Goal: Transaction & Acquisition: Purchase product/service

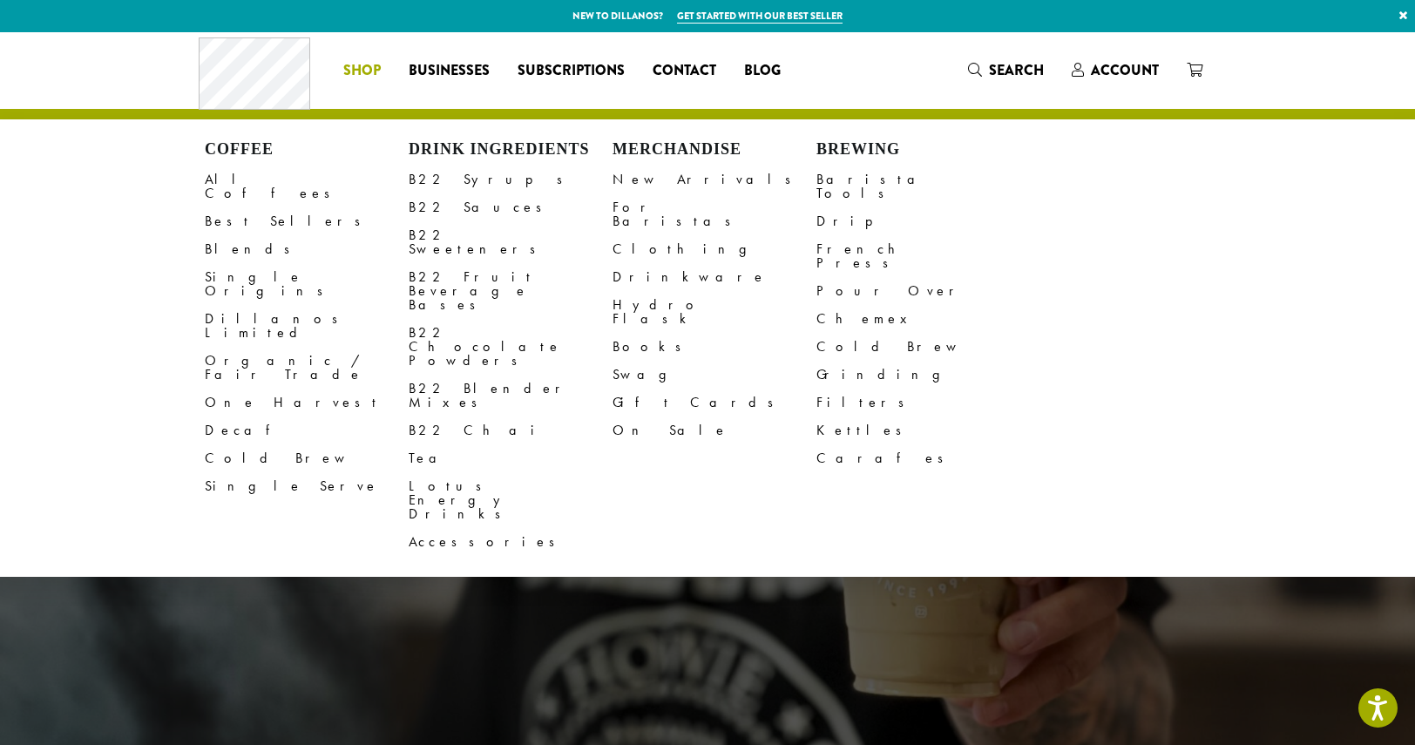
click at [363, 71] on span "Shop" at bounding box center [361, 71] width 37 height 22
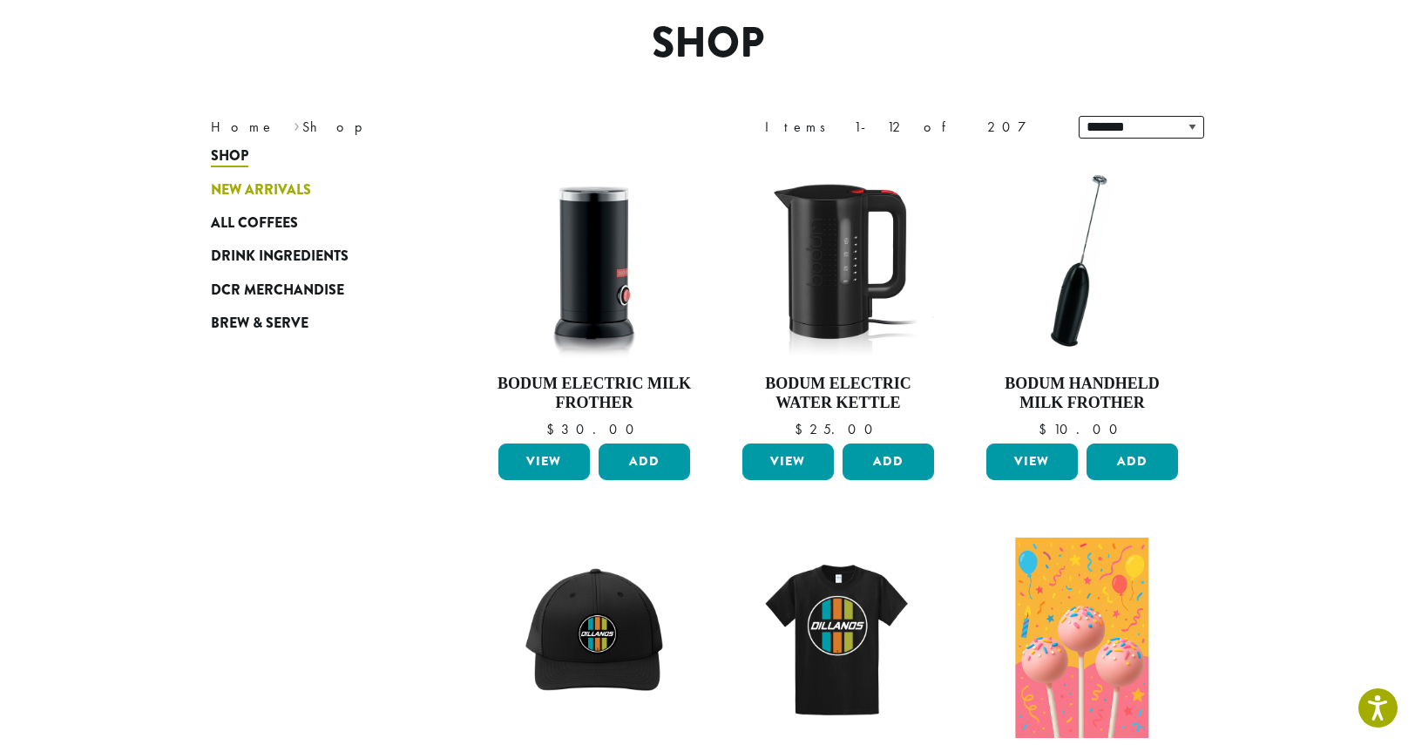
scroll to position [87, 0]
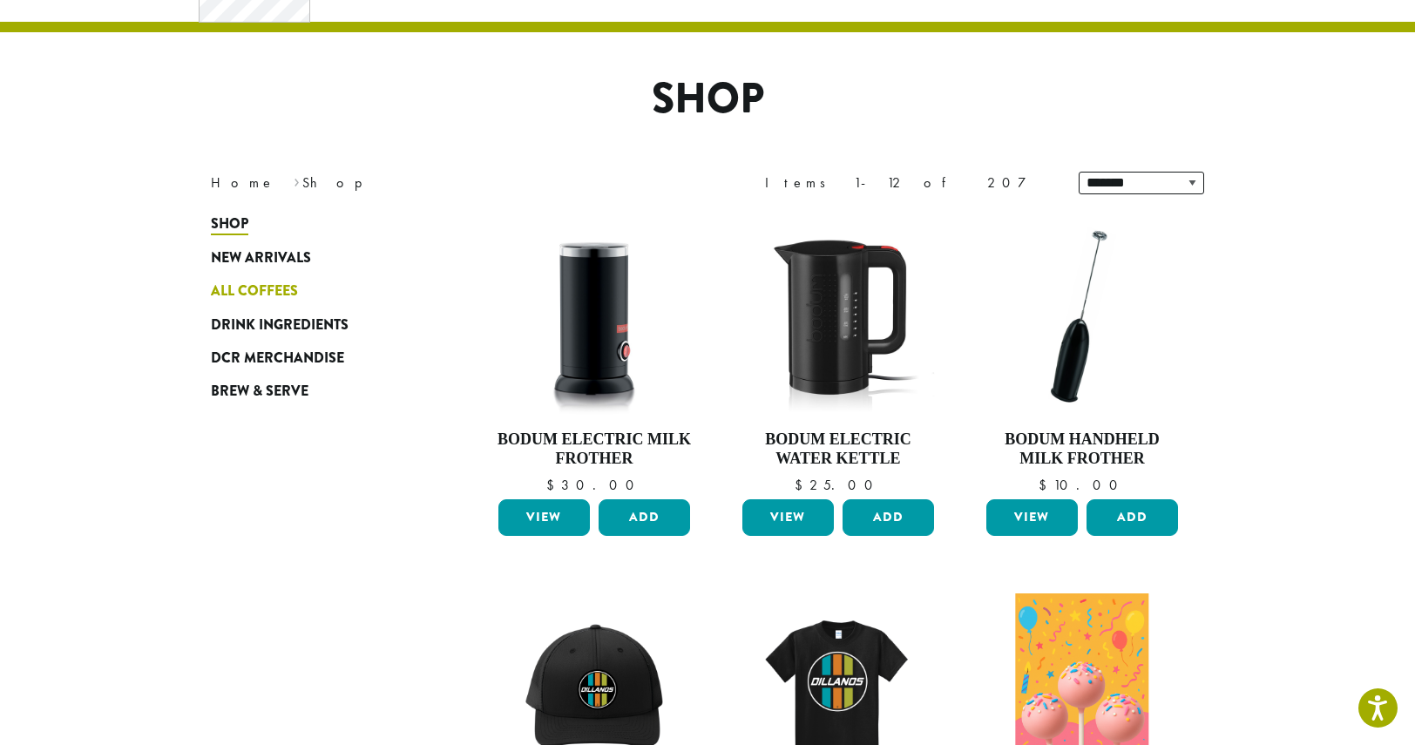
click at [262, 290] on span "All Coffees" at bounding box center [254, 292] width 87 height 22
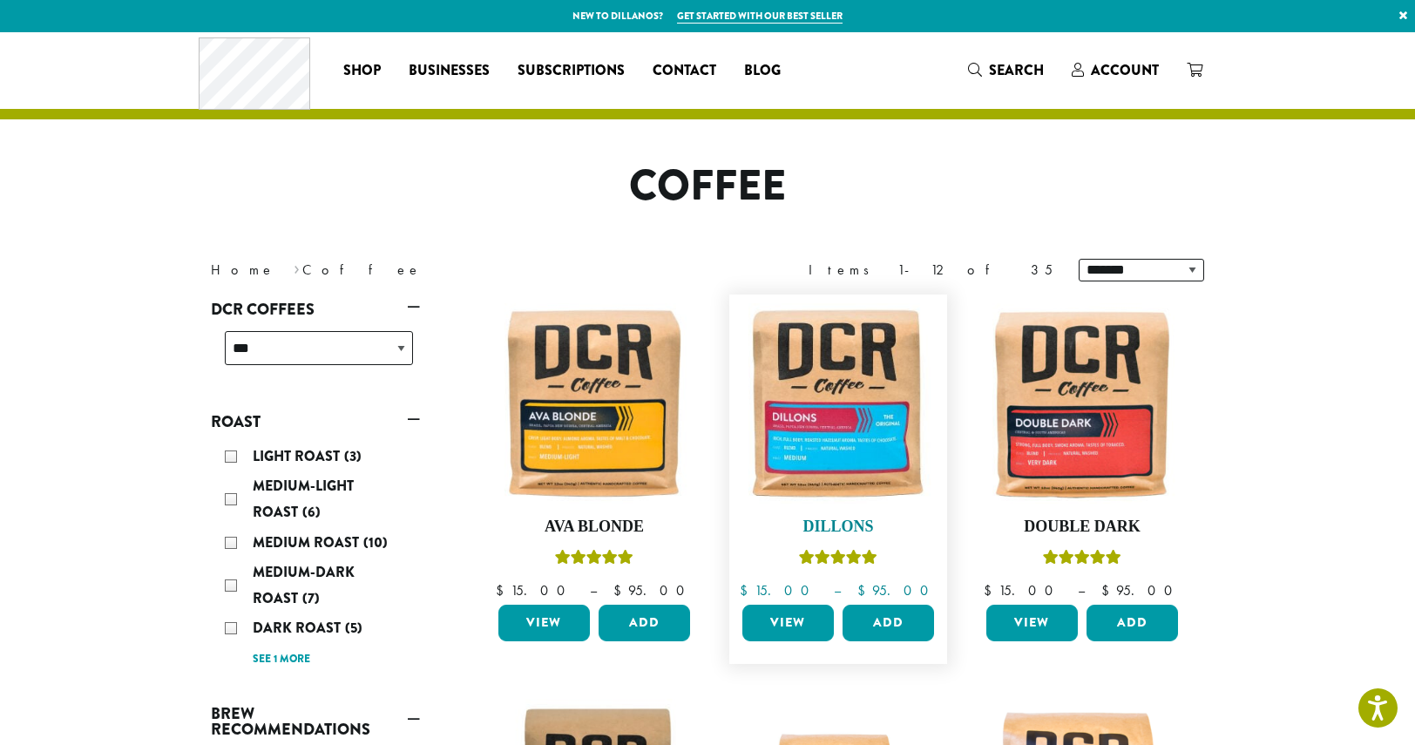
click at [885, 451] on img at bounding box center [838, 403] width 200 height 200
